Goal: Find contact information: Obtain details needed to contact an individual or organization

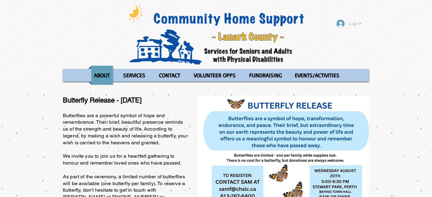
click at [317, 196] on img "main content" at bounding box center [283, 168] width 172 height 144
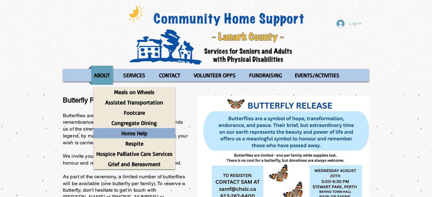
click at [139, 130] on p "Home Help" at bounding box center [134, 133] width 32 height 10
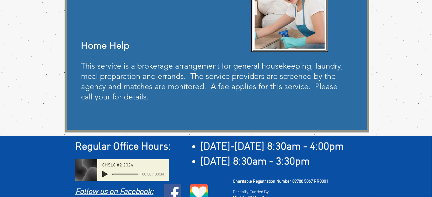
scroll to position [126, 0]
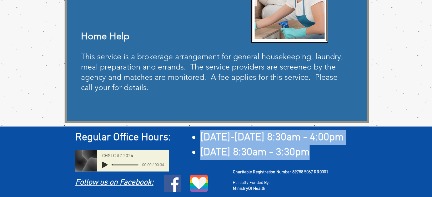
drag, startPoint x: 314, startPoint y: 151, endPoint x: 202, endPoint y: 134, distance: 113.5
click at [202, 133] on ul "Monday-Thursday 8:30am - 4:00pm Friday 8:30am - 3:30pm" at bounding box center [277, 146] width 181 height 30
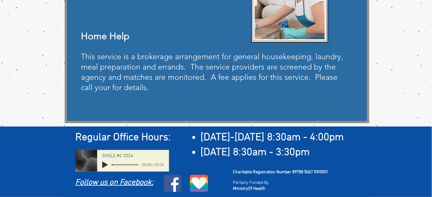
click at [191, 127] on div "Regular Office Hours: ​ Monday-Thursday 8:30am - 4:00pm Friday 8:30am - 3:30pm …" at bounding box center [216, 162] width 432 height 71
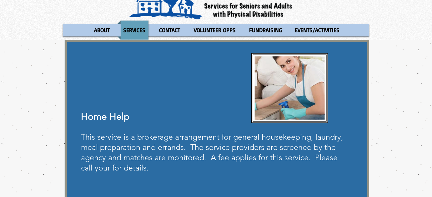
scroll to position [0, 0]
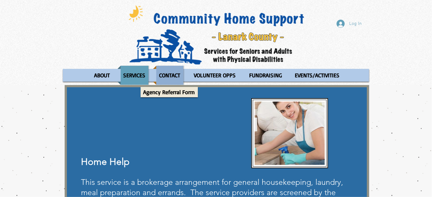
click at [178, 76] on p "CONTACT" at bounding box center [170, 75] width 27 height 19
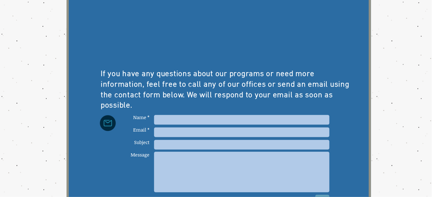
scroll to position [123, 0]
